Goal: Find specific page/section: Find specific page/section

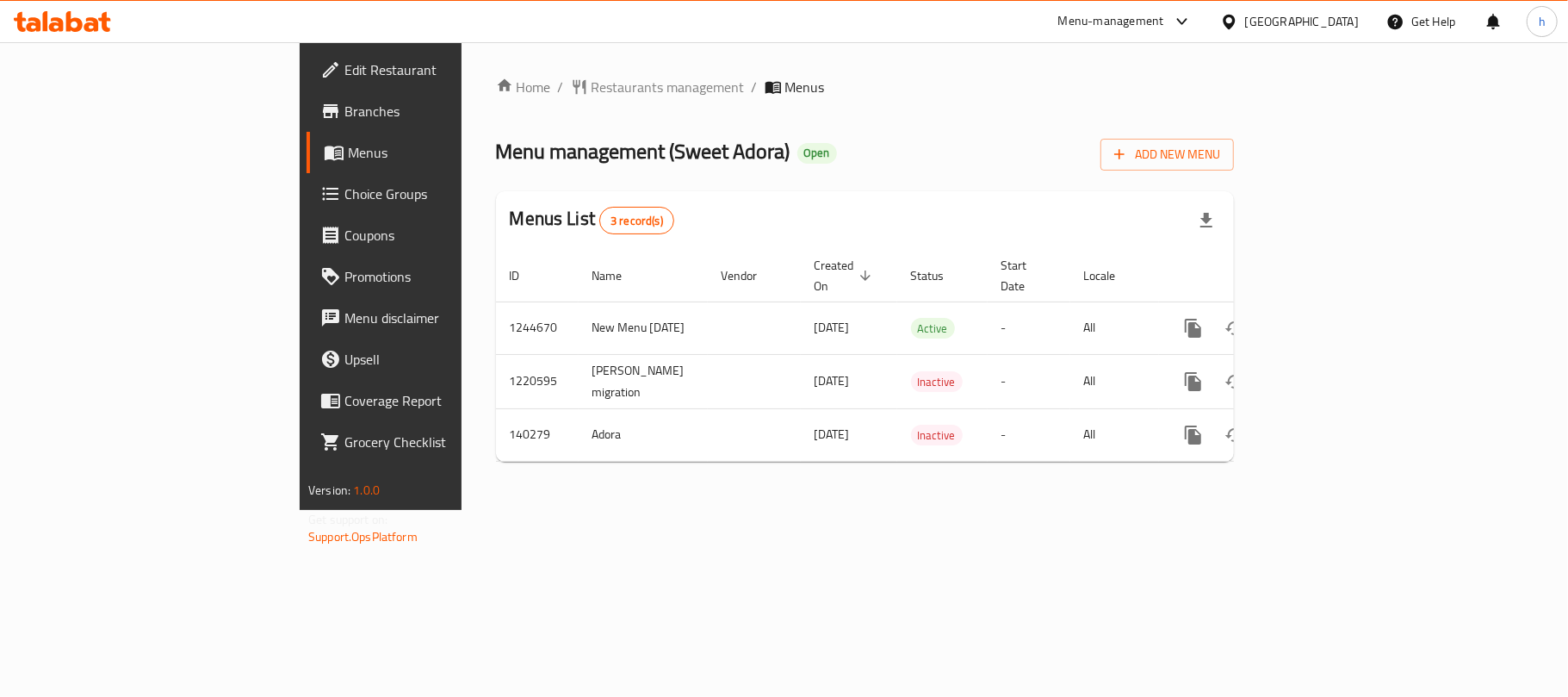
click at [1338, 22] on div "Kuwait" at bounding box center [1301, 21] width 114 height 19
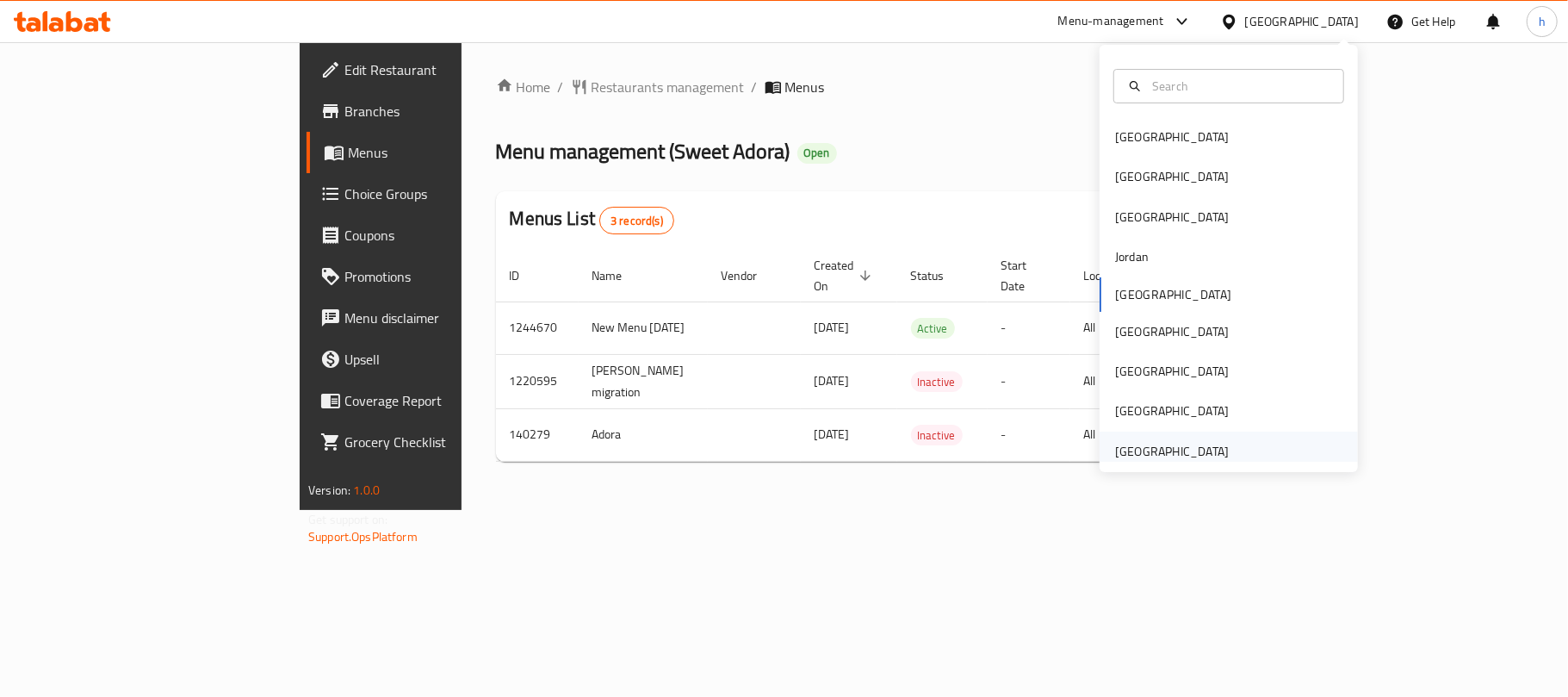
click at [1188, 448] on div "[GEOGRAPHIC_DATA]" at bounding box center [1172, 451] width 114 height 19
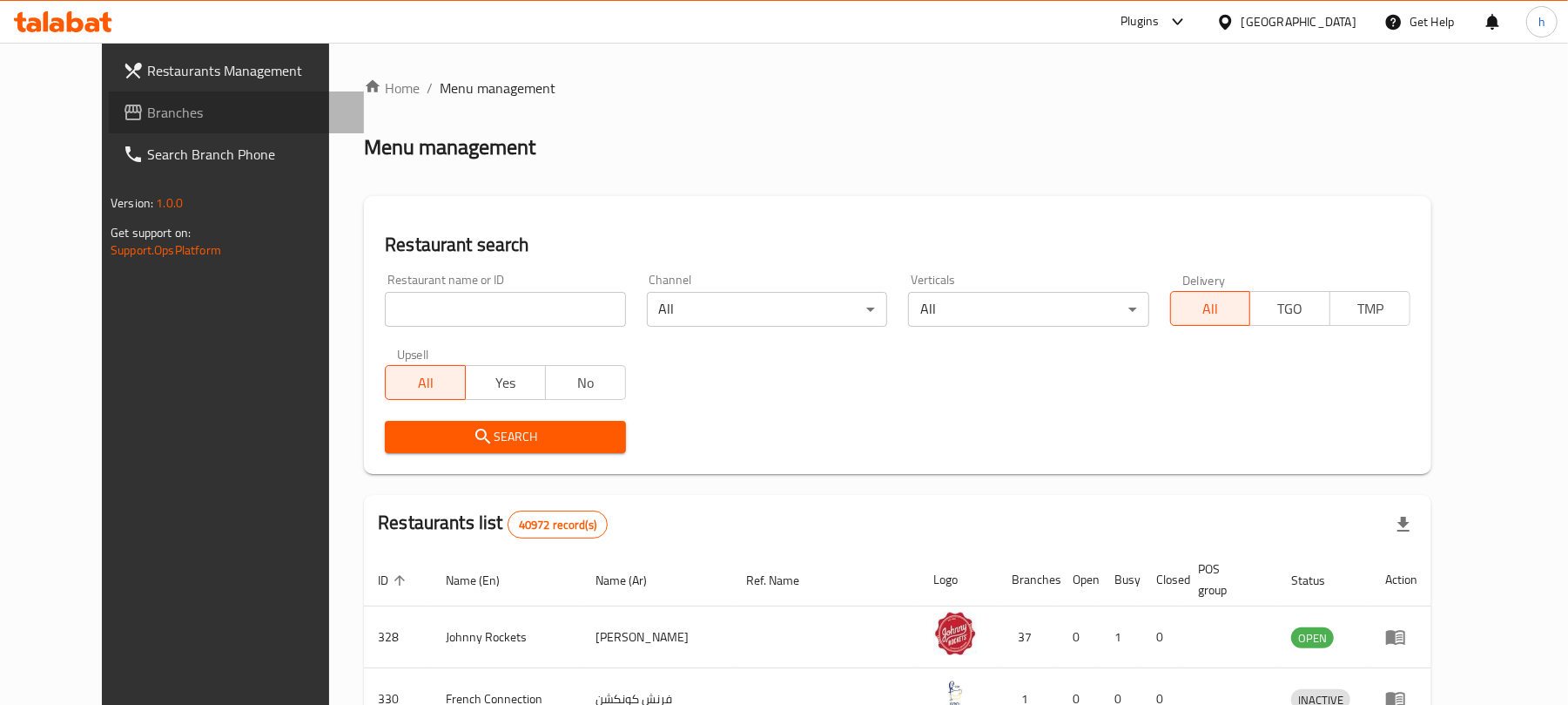
click at [147, 116] on span "Branches" at bounding box center [249, 112] width 203 height 21
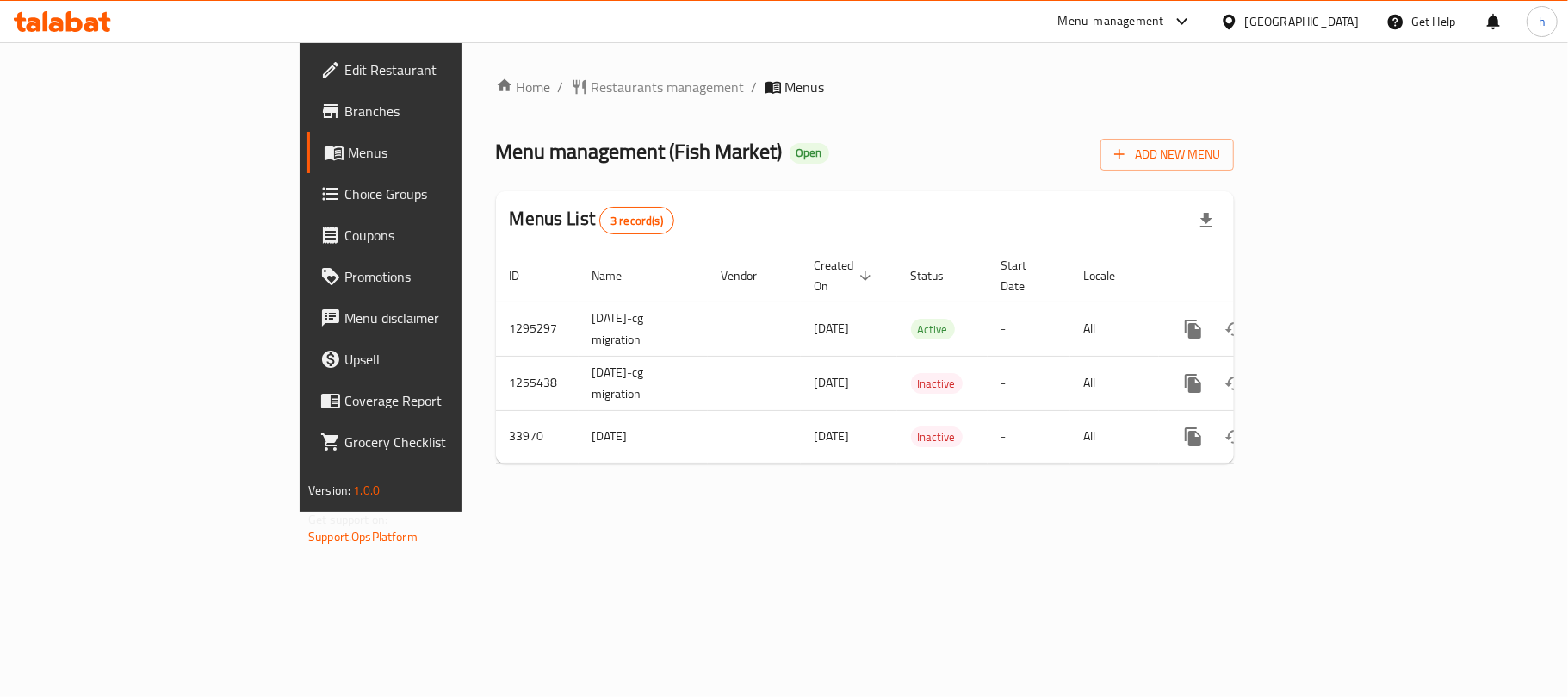
click at [713, 512] on div "Home / Restaurants management / Menus Menu management ( Fish Market ) Open Add …" at bounding box center [865, 277] width 807 height 469
click at [1289, 28] on div "[GEOGRAPHIC_DATA]" at bounding box center [1301, 21] width 114 height 19
click at [826, 100] on div "Home / Restaurants management / Menus Menu management ( Fish Market ) Open Add …" at bounding box center [865, 277] width 737 height 400
click at [591, 87] on span "Restaurants management" at bounding box center [668, 87] width 154 height 21
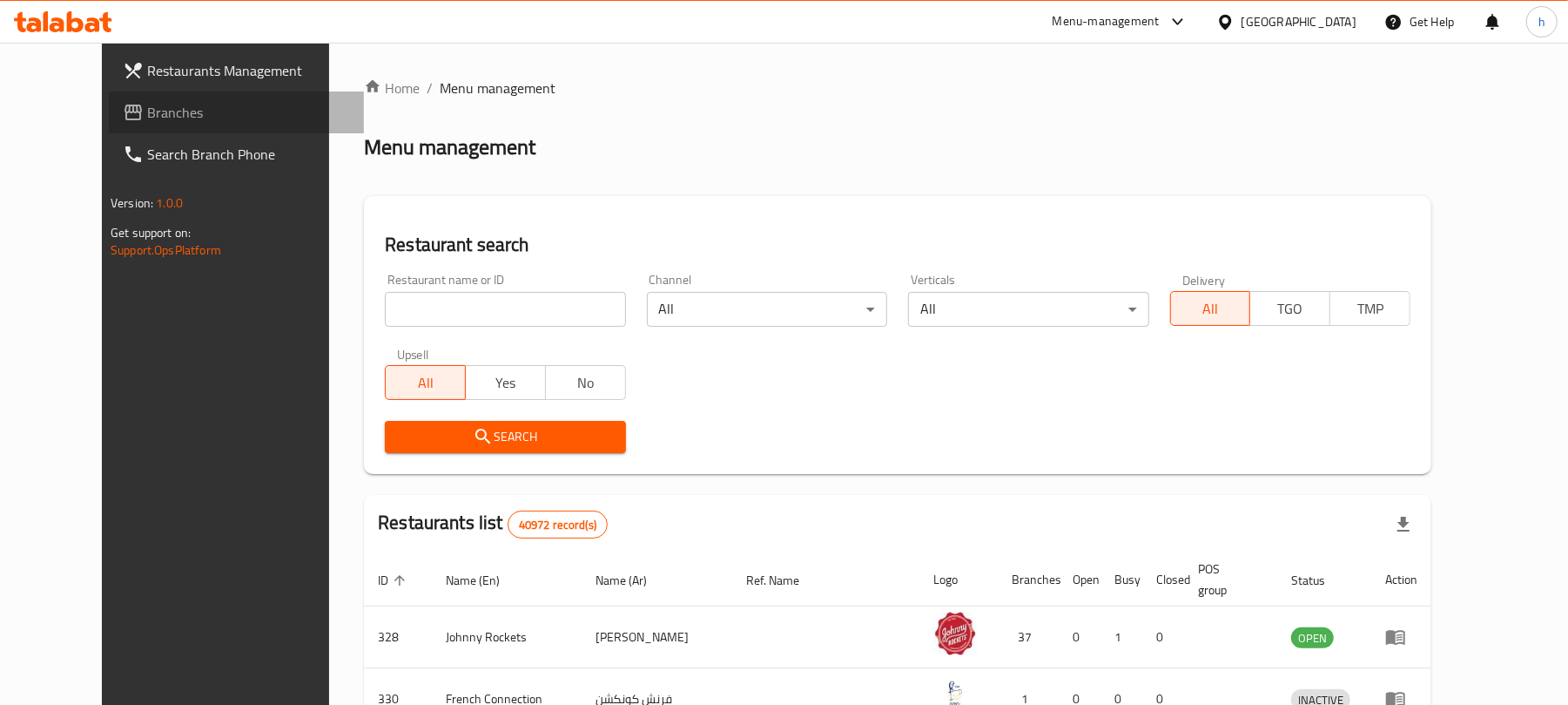
click at [147, 113] on span "Branches" at bounding box center [249, 112] width 203 height 21
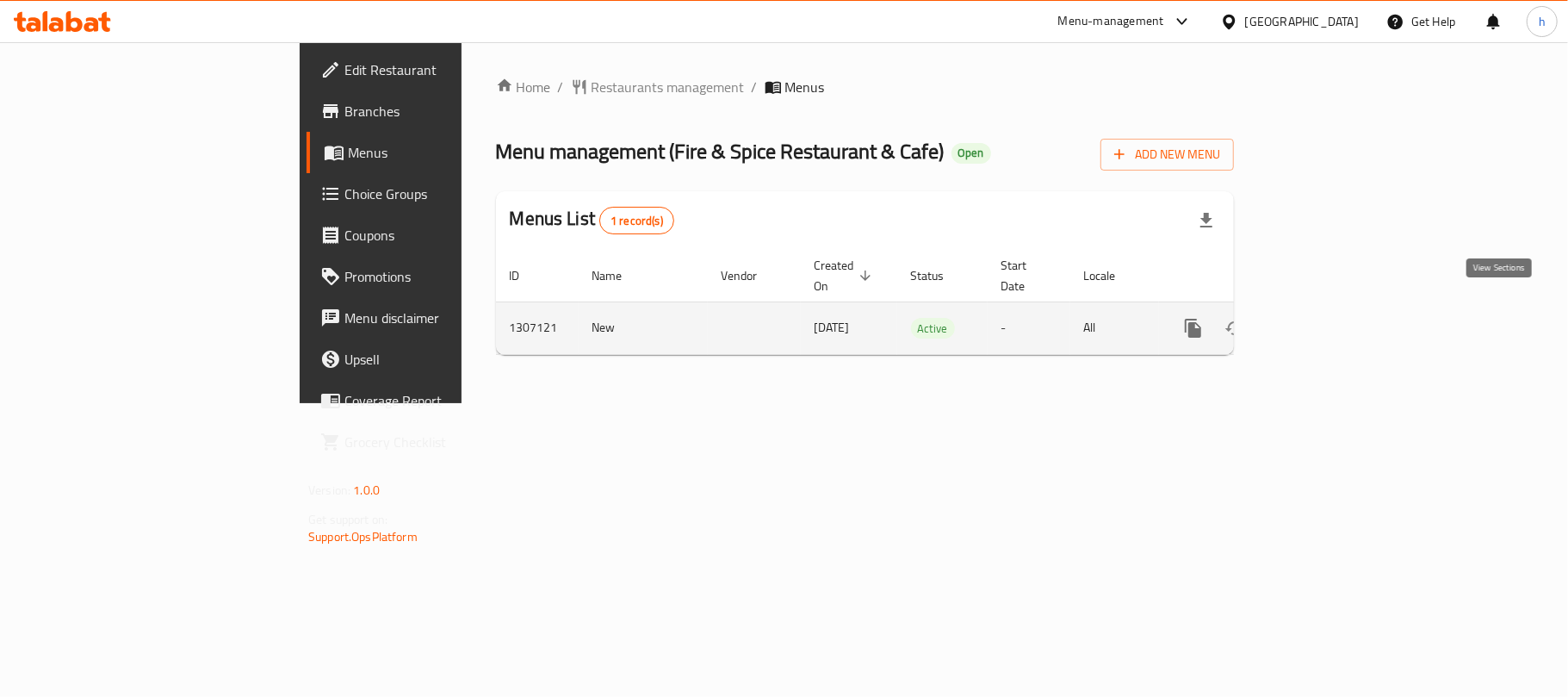
click at [1328, 317] on icon "enhanced table" at bounding box center [1317, 327] width 21 height 21
